Goal: Information Seeking & Learning: Learn about a topic

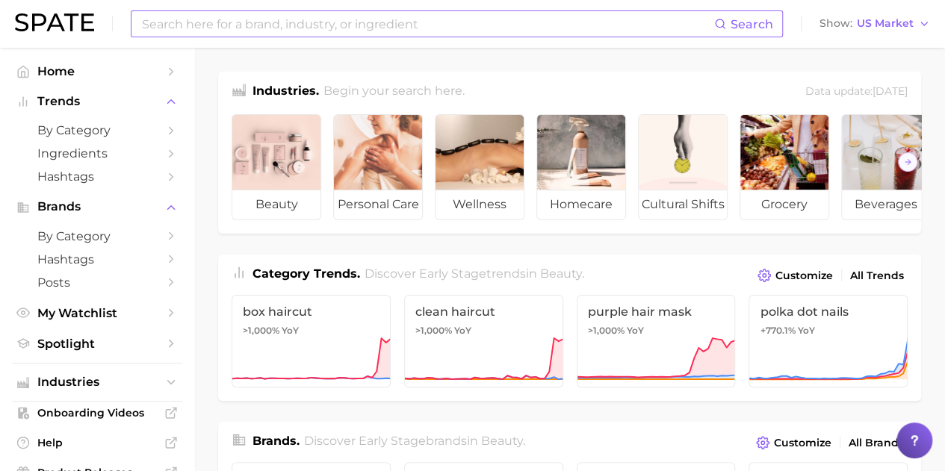
click at [229, 27] on input at bounding box center [427, 23] width 574 height 25
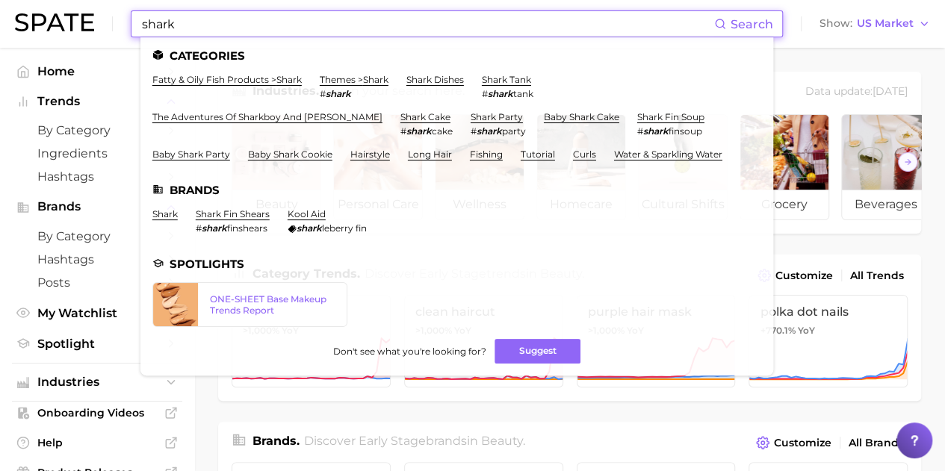
type input "shark"
click at [158, 219] on link "shark" at bounding box center [164, 213] width 25 height 11
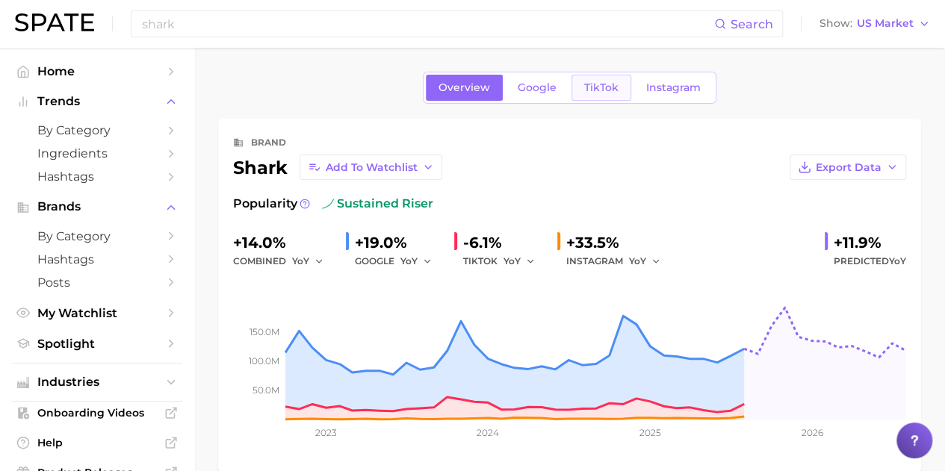
click at [591, 88] on span "TikTok" at bounding box center [601, 87] width 34 height 13
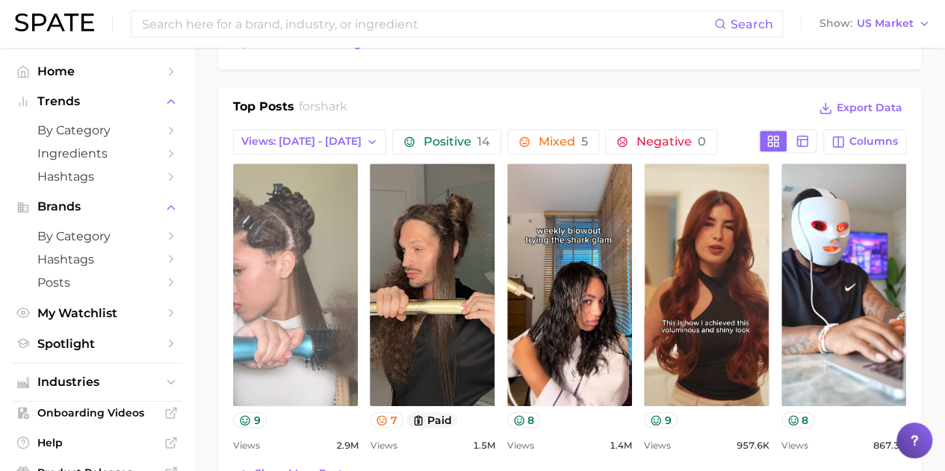
scroll to position [630, 0]
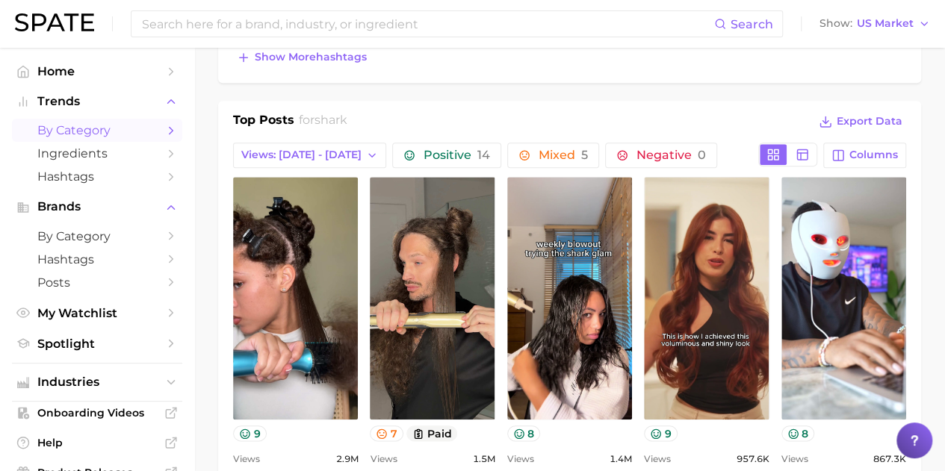
click at [104, 125] on span "by Category" at bounding box center [96, 130] width 119 height 14
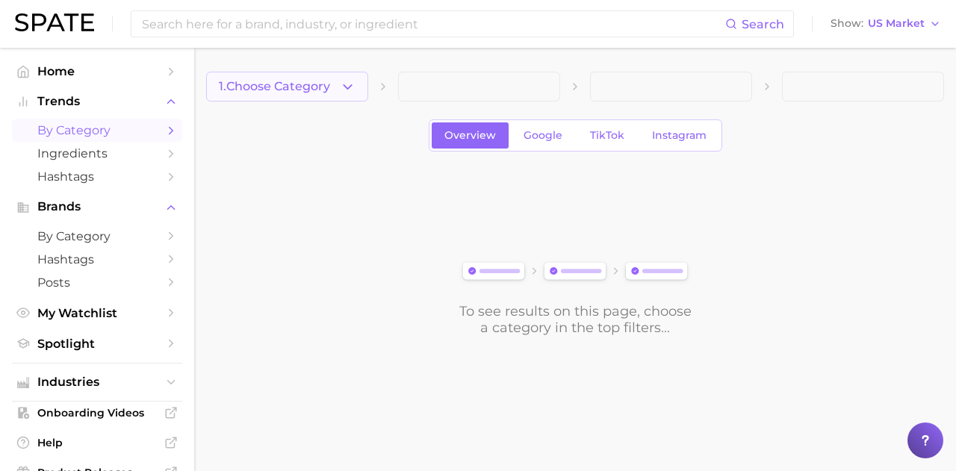
click at [329, 89] on span "1. Choose Category" at bounding box center [274, 86] width 111 height 13
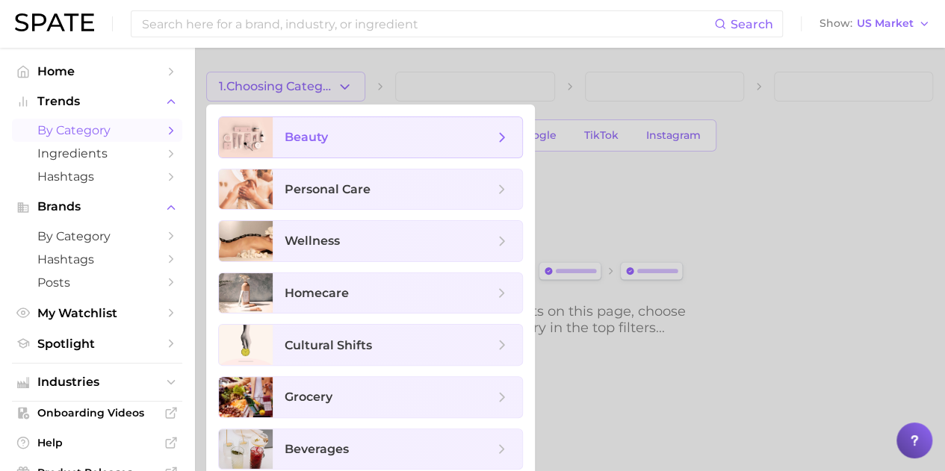
click at [345, 137] on span "beauty" at bounding box center [389, 137] width 209 height 16
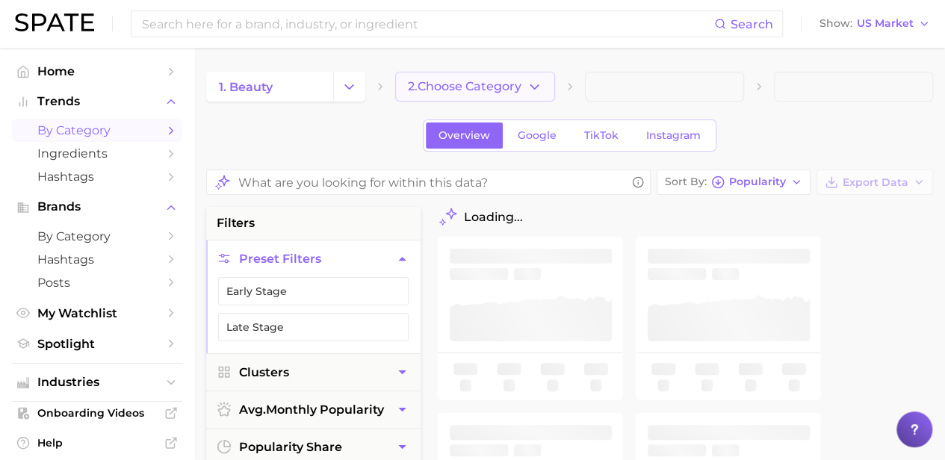
click at [503, 84] on span "2. Choose Category" at bounding box center [465, 86] width 114 height 13
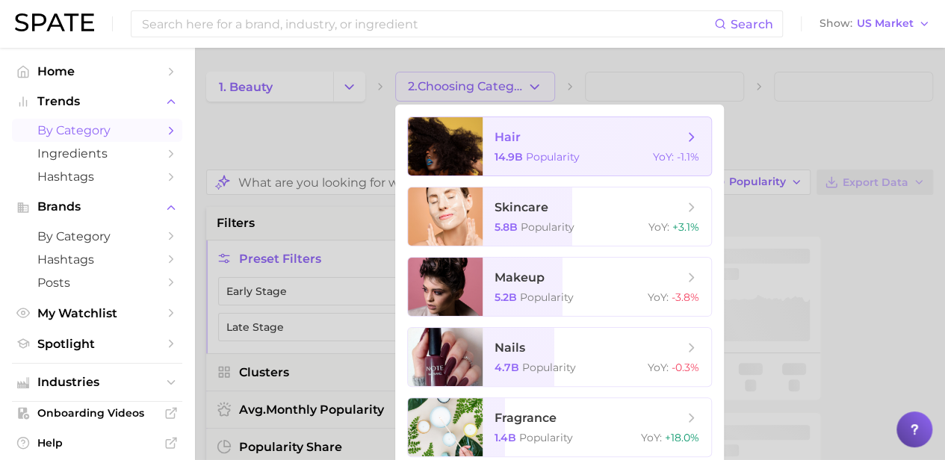
click at [505, 149] on span "hair 14.9b Popularity YoY : -1.1%" at bounding box center [596, 146] width 229 height 58
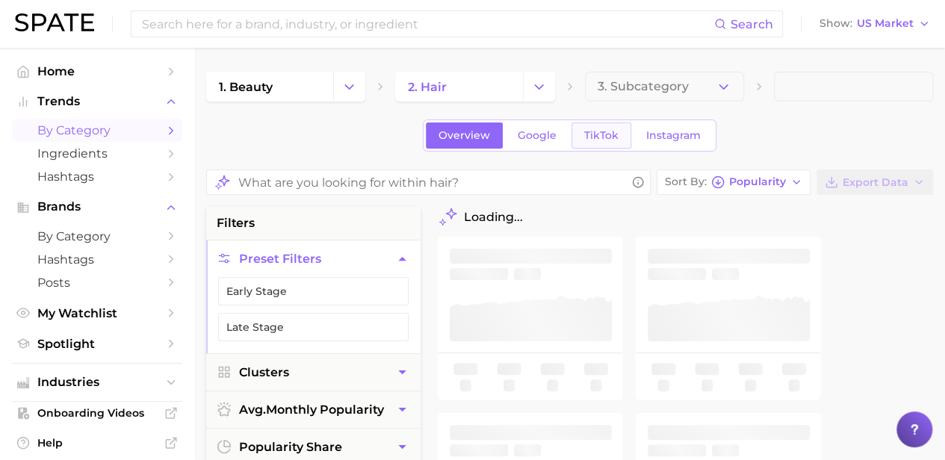
click at [603, 131] on span "TikTok" at bounding box center [601, 135] width 34 height 13
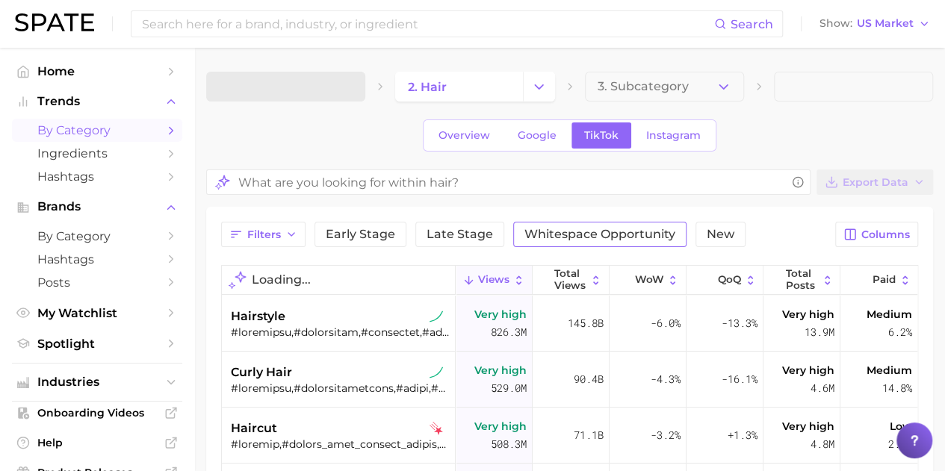
click at [583, 235] on span "Whitespace Opportunity" at bounding box center [599, 235] width 151 height 12
